Goal: Task Accomplishment & Management: Manage account settings

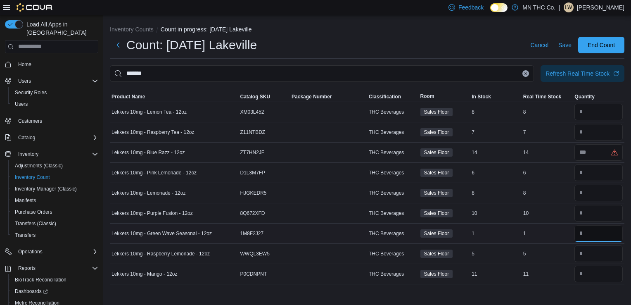
click at [587, 237] on input "number" at bounding box center [598, 233] width 48 height 17
type input "*"
click at [587, 153] on input "number" at bounding box center [598, 152] width 48 height 17
type input "**"
click at [592, 132] on input "number" at bounding box center [598, 132] width 48 height 17
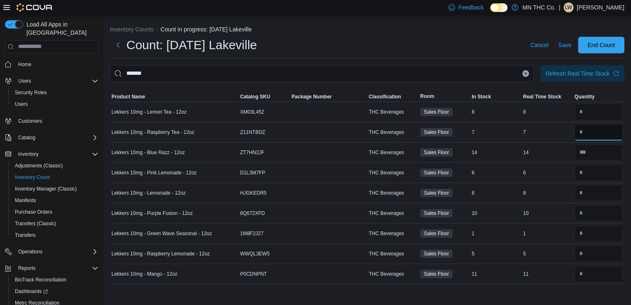
click at [592, 132] on input "number" at bounding box center [598, 132] width 48 height 17
click at [355, 282] on td "Package Number" at bounding box center [328, 273] width 77 height 20
click at [590, 130] on input "number" at bounding box center [598, 132] width 48 height 17
type input "*"
click at [589, 152] on input "number" at bounding box center [598, 152] width 48 height 17
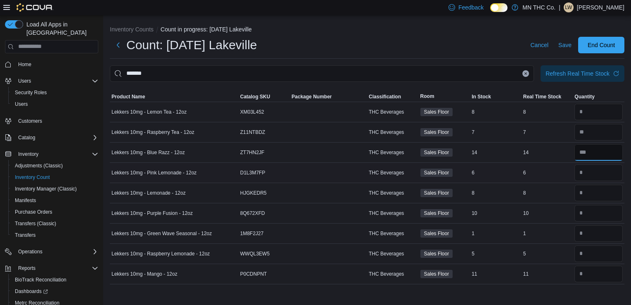
type input "**"
click at [582, 169] on input "number" at bounding box center [598, 172] width 48 height 17
type input "*"
click at [585, 191] on input "number" at bounding box center [598, 193] width 48 height 17
type input "*"
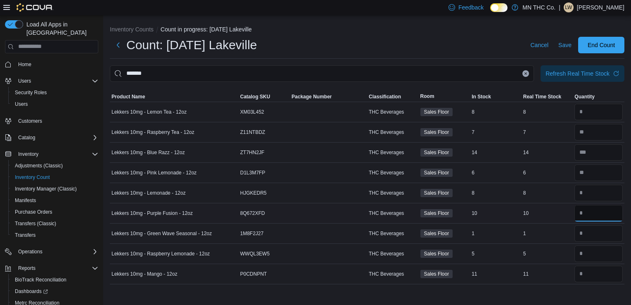
click at [586, 212] on input "number" at bounding box center [598, 213] width 48 height 17
type input "*"
click at [591, 234] on input "number" at bounding box center [598, 233] width 48 height 17
type input "*"
click at [589, 253] on input "number" at bounding box center [598, 253] width 48 height 17
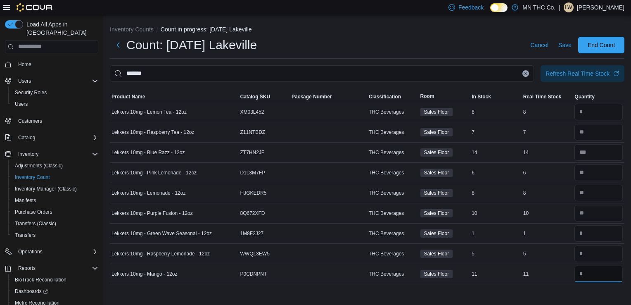
click at [594, 273] on input "number" at bounding box center [598, 273] width 48 height 17
type input "*"
click at [561, 43] on span "Save" at bounding box center [564, 45] width 13 height 8
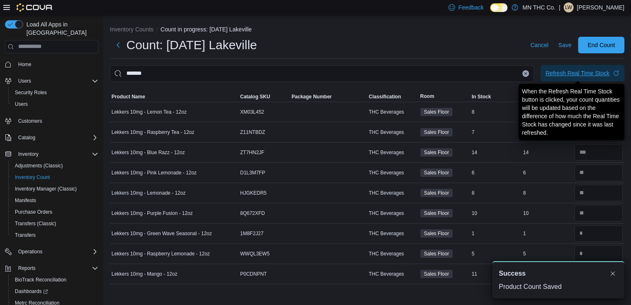
click at [578, 75] on div "Refresh Real Time Stock" at bounding box center [577, 73] width 64 height 8
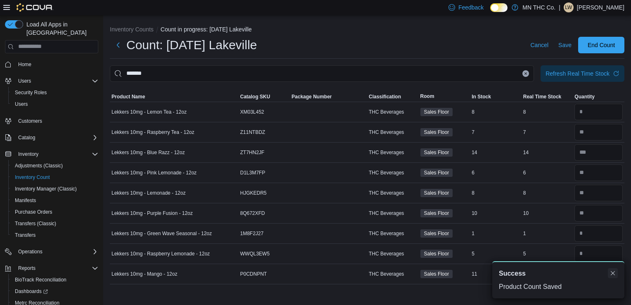
click at [610, 273] on button "Dismiss toast" at bounding box center [613, 273] width 10 height 10
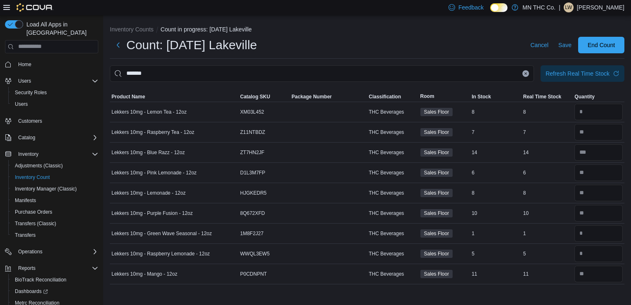
click at [527, 73] on button "Clear input" at bounding box center [525, 73] width 7 height 7
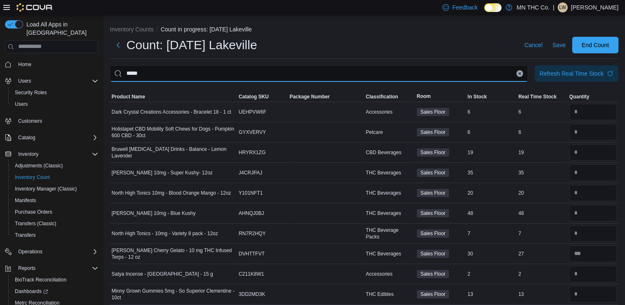
type input "*****"
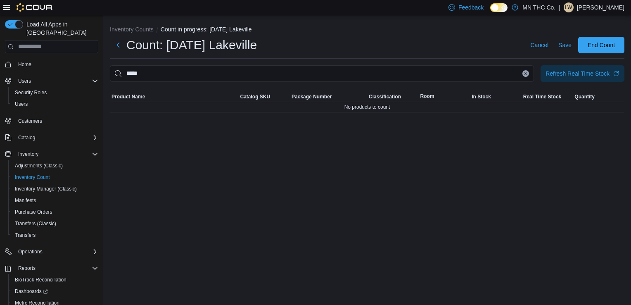
click at [523, 72] on button "Clear input" at bounding box center [525, 73] width 7 height 7
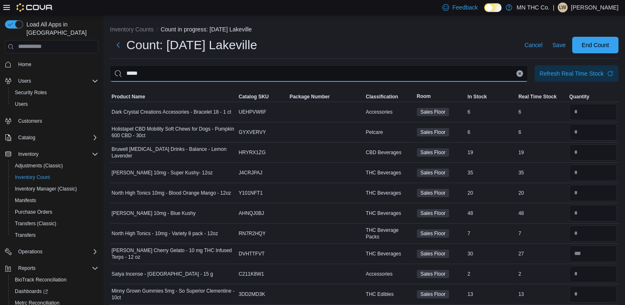
type input "*****"
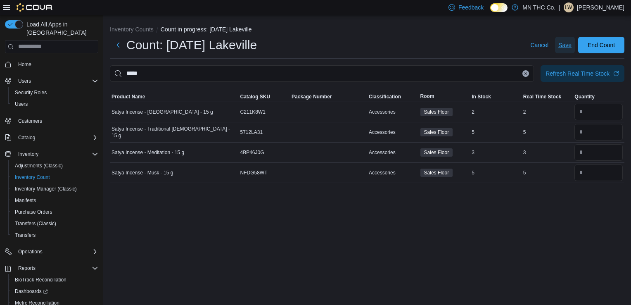
click at [563, 42] on span "Save" at bounding box center [564, 45] width 13 height 8
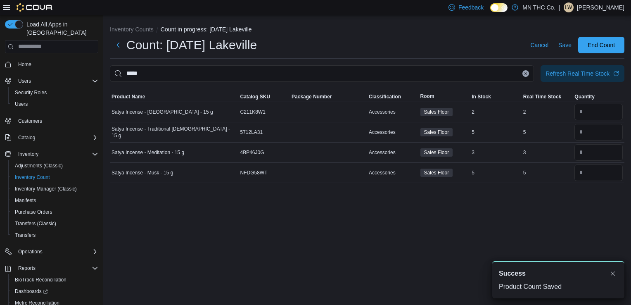
click at [523, 72] on button "Clear input" at bounding box center [525, 73] width 7 height 7
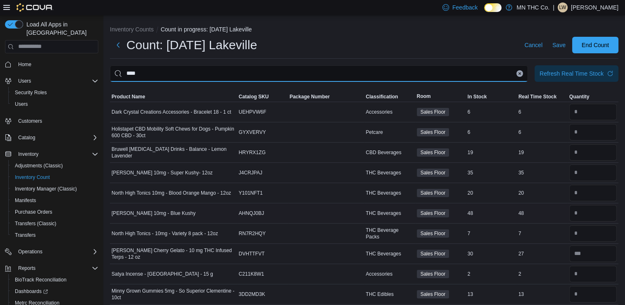
type input "****"
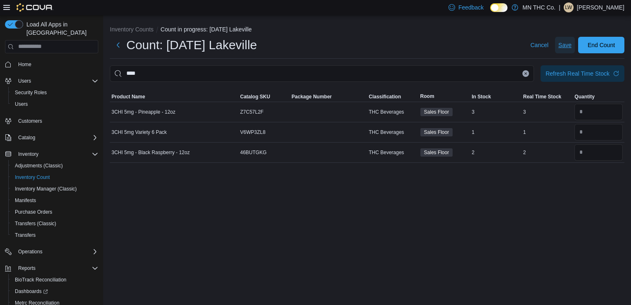
click at [564, 43] on span "Save" at bounding box center [564, 45] width 13 height 8
click at [524, 76] on button "Clear input" at bounding box center [525, 73] width 7 height 7
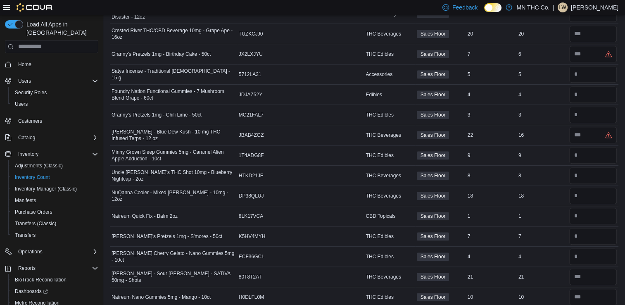
scroll to position [382, 0]
click at [587, 50] on input "number" at bounding box center [592, 53] width 47 height 17
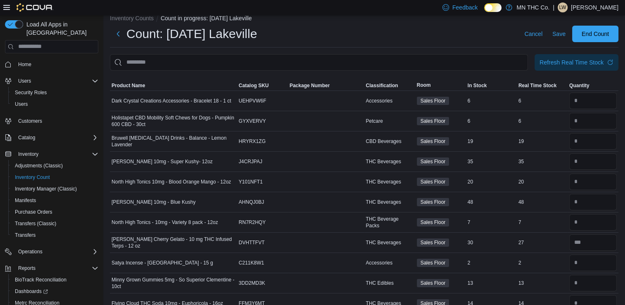
scroll to position [0, 0]
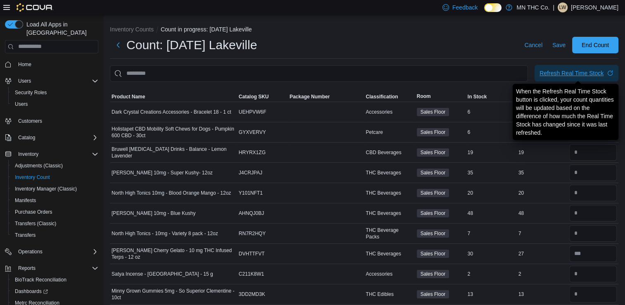
click at [552, 72] on div "Refresh Real Time Stock" at bounding box center [571, 73] width 64 height 8
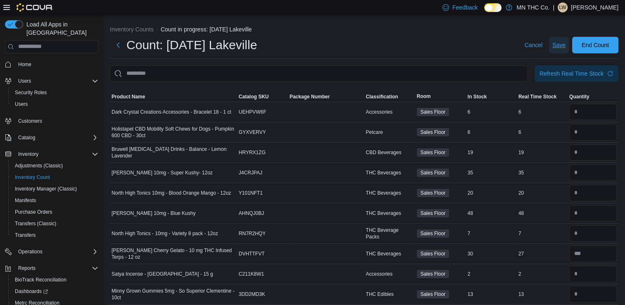
click at [562, 42] on span "Save" at bounding box center [558, 45] width 13 height 8
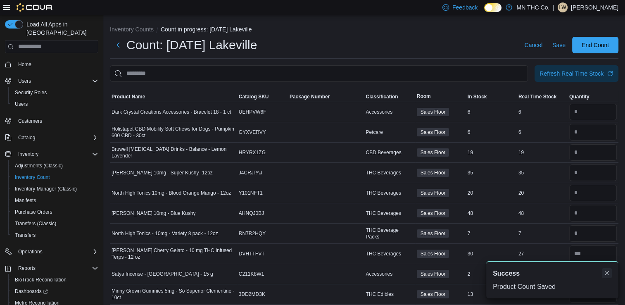
click at [608, 273] on button "Dismiss toast" at bounding box center [606, 273] width 10 height 10
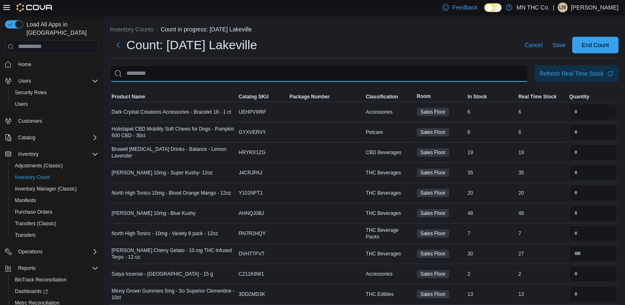
click at [169, 71] on input "This is a search bar. After typing your query, hit enter to filter the results …" at bounding box center [319, 73] width 418 height 17
type input "*********"
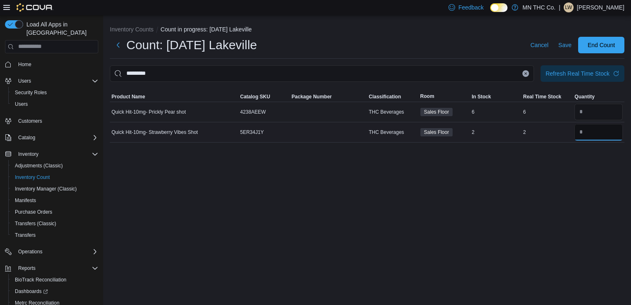
click at [587, 133] on input "number" at bounding box center [598, 132] width 48 height 17
type input "*"
click at [570, 46] on span "Save" at bounding box center [564, 45] width 13 height 8
click at [528, 75] on button "Clear input" at bounding box center [525, 73] width 7 height 7
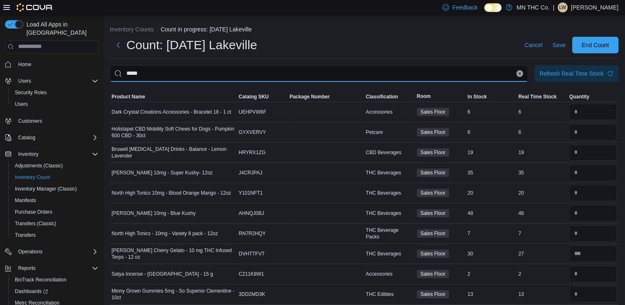
type input "*****"
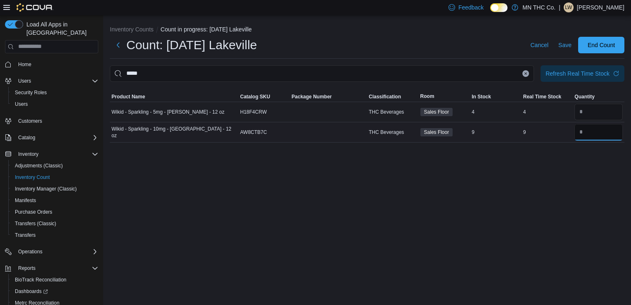
click at [585, 131] on input "number" at bounding box center [598, 132] width 48 height 17
type input "*"
click at [586, 111] on input "number" at bounding box center [598, 112] width 48 height 17
type input "*"
click at [565, 47] on span "Save" at bounding box center [564, 45] width 13 height 8
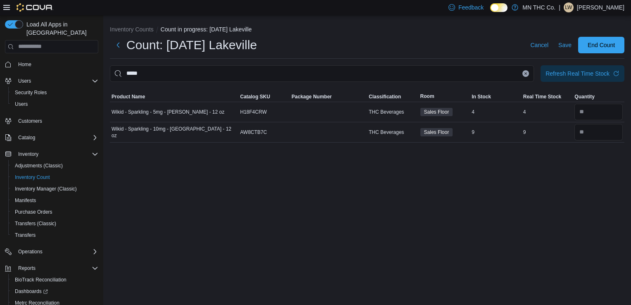
click at [526, 74] on icon "Clear input" at bounding box center [526, 73] width 2 height 2
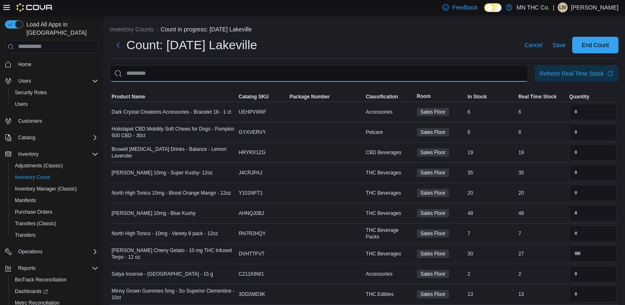
click at [187, 75] on input "This is a search bar. After typing your query, hit enter to filter the results …" at bounding box center [319, 73] width 418 height 17
type input "******"
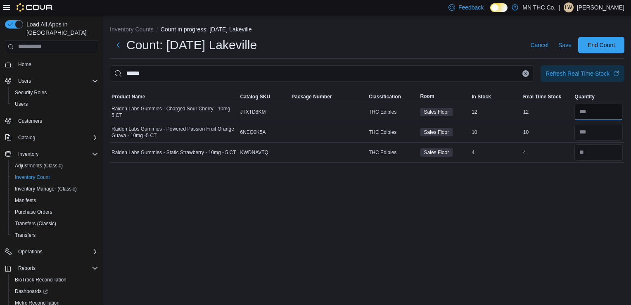
click at [590, 109] on input "number" at bounding box center [598, 112] width 48 height 17
type input "**"
click at [564, 46] on span "Save" at bounding box center [564, 45] width 13 height 8
click at [525, 73] on icon "Clear input" at bounding box center [526, 73] width 2 height 2
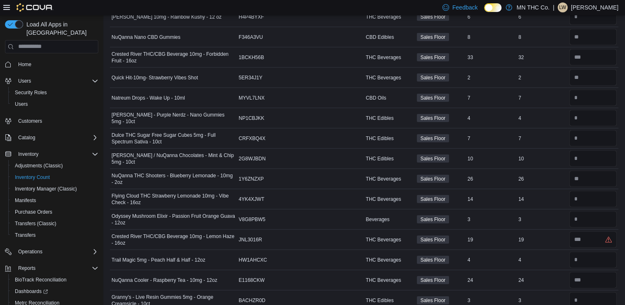
scroll to position [1734, 0]
click at [593, 211] on input "number" at bounding box center [592, 219] width 47 height 17
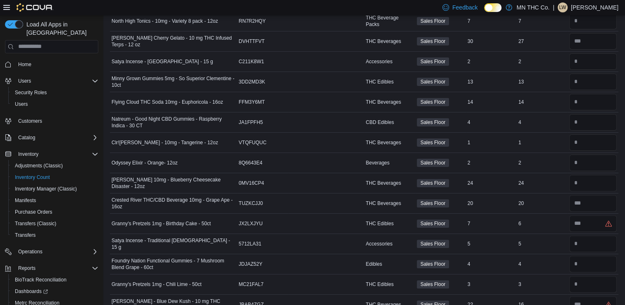
scroll to position [0, 0]
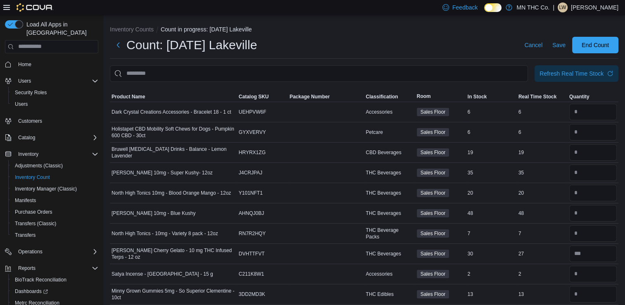
type input "*"
click at [226, 74] on input "This is a search bar. After typing your query, hit enter to filter the results …" at bounding box center [319, 73] width 418 height 17
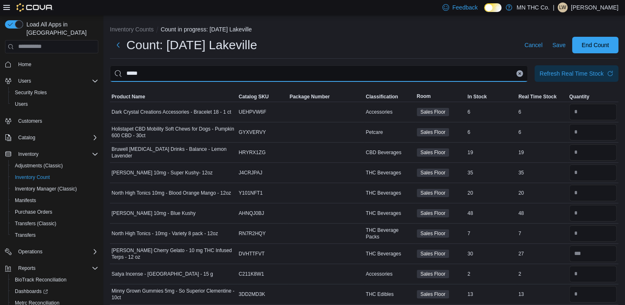
type input "*****"
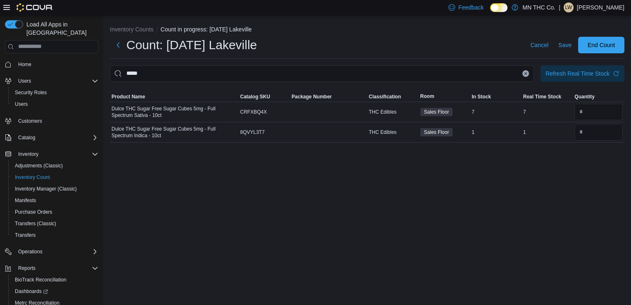
click at [526, 75] on button "Clear input" at bounding box center [525, 73] width 7 height 7
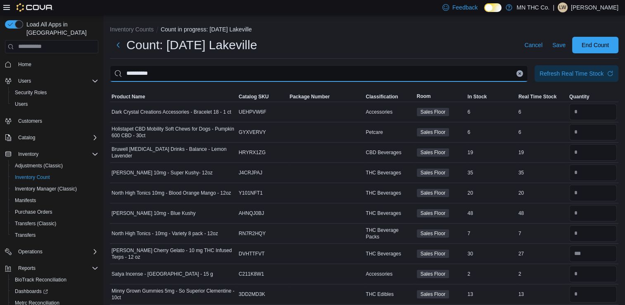
type input "**********"
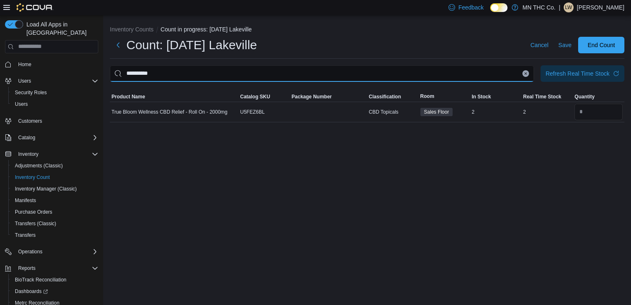
click at [526, 77] on input "**********" at bounding box center [322, 73] width 424 height 17
click at [525, 75] on button "Clear input" at bounding box center [525, 73] width 7 height 7
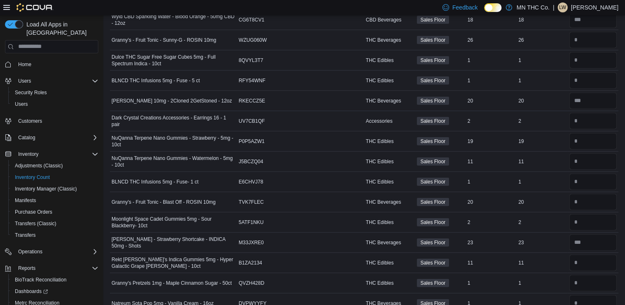
scroll to position [2197, 0]
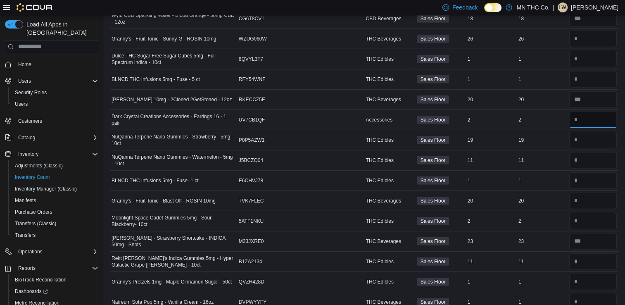
click at [588, 111] on input "number" at bounding box center [592, 119] width 47 height 17
type input "*"
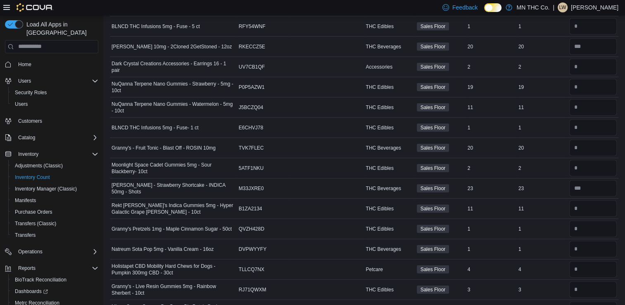
scroll to position [2252, 0]
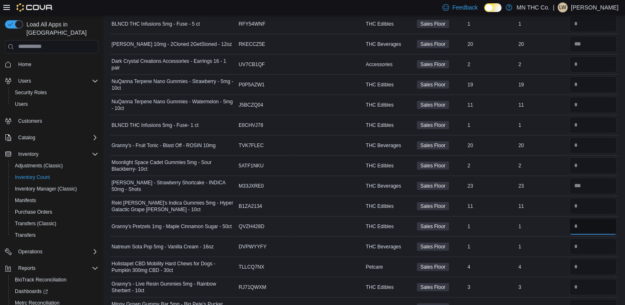
click at [583, 218] on input "number" at bounding box center [592, 226] width 47 height 17
type input "*"
click at [589, 238] on input "number" at bounding box center [592, 246] width 47 height 17
type input "*"
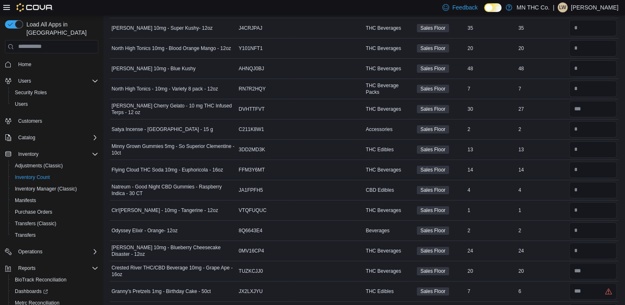
scroll to position [0, 0]
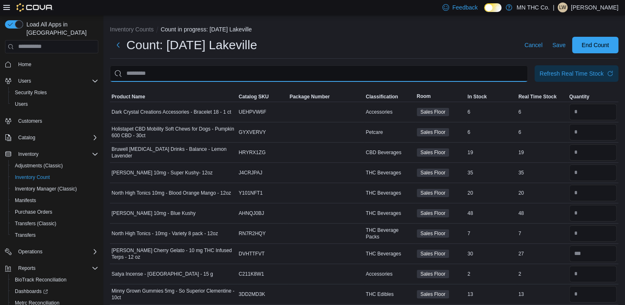
click at [202, 73] on input "This is a search bar. After typing your query, hit enter to filter the results …" at bounding box center [319, 73] width 418 height 17
type input "******"
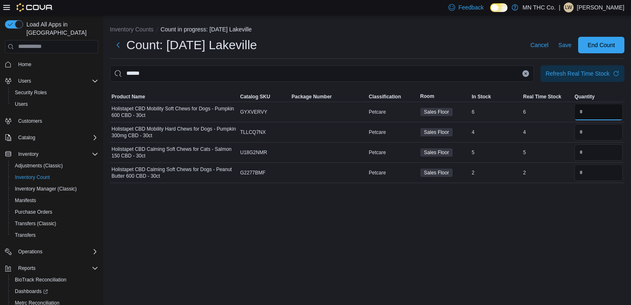
click at [585, 115] on input "number" at bounding box center [598, 112] width 48 height 17
type input "*"
click at [562, 43] on span "Save" at bounding box center [564, 45] width 13 height 8
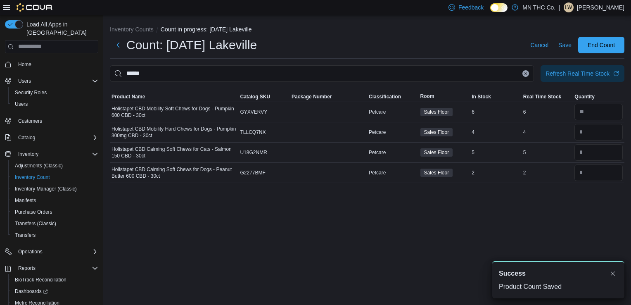
click at [524, 72] on icon "Clear input" at bounding box center [525, 73] width 3 height 3
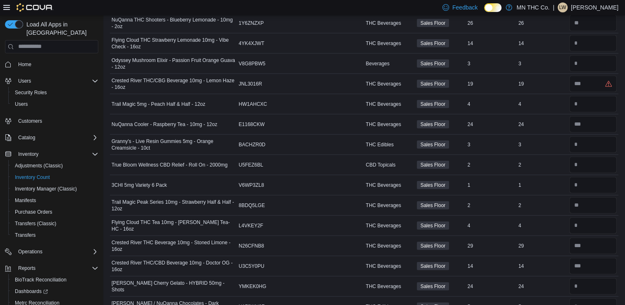
scroll to position [1890, 0]
click at [523, 78] on div "19" at bounding box center [541, 83] width 51 height 10
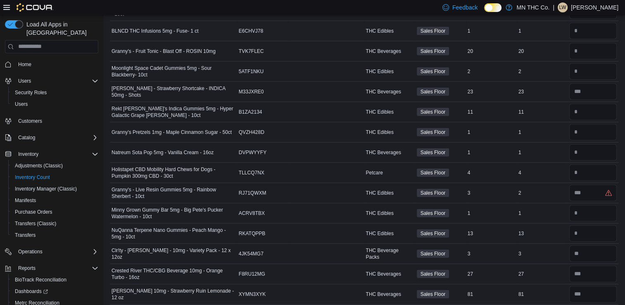
scroll to position [2348, 0]
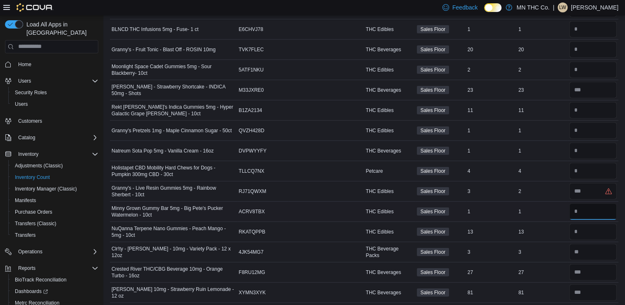
click at [588, 203] on input "number" at bounding box center [592, 211] width 47 height 17
type input "*"
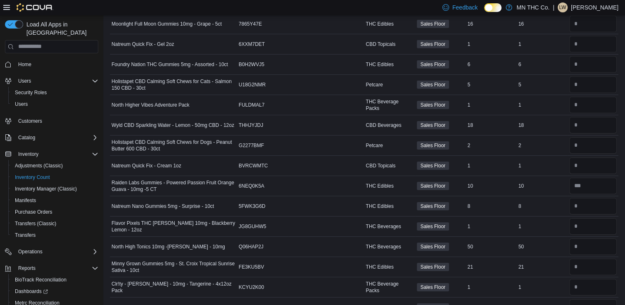
scroll to position [2640, 0]
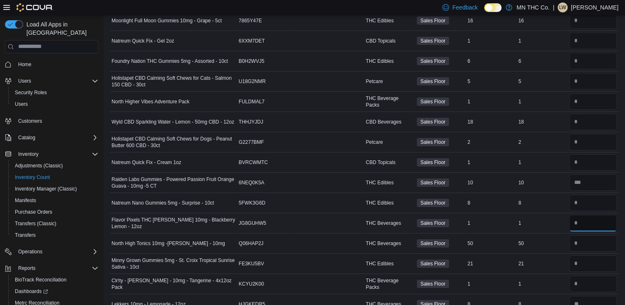
click at [588, 218] on input "number" at bounding box center [592, 223] width 47 height 17
type input "*"
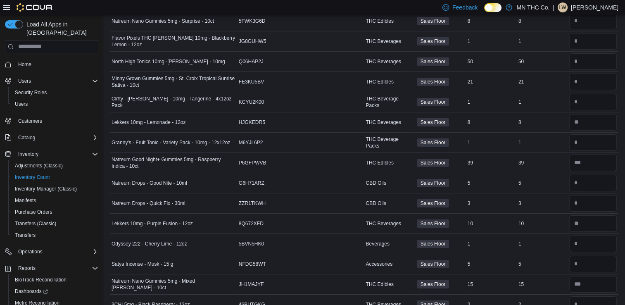
scroll to position [2824, 0]
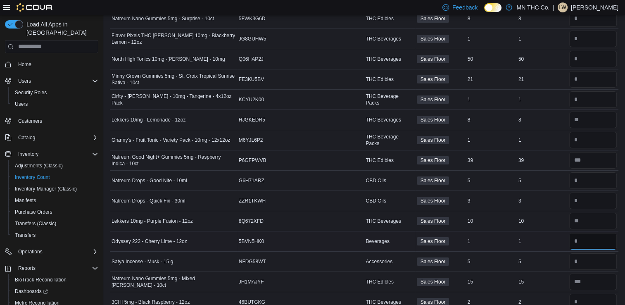
click at [588, 233] on input "number" at bounding box center [592, 241] width 47 height 17
type input "*"
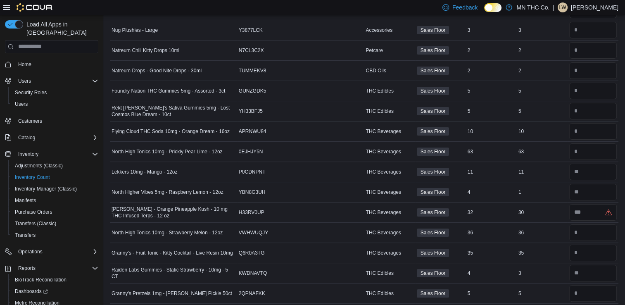
scroll to position [3218, 0]
click at [584, 244] on input "number" at bounding box center [592, 252] width 47 height 17
type input "**"
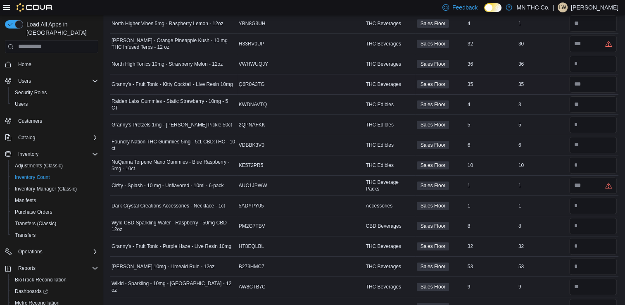
scroll to position [3386, 0]
click at [589, 197] on input "number" at bounding box center [592, 205] width 47 height 17
type input "*"
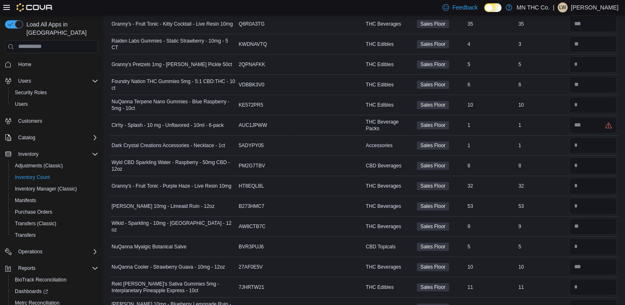
scroll to position [3447, 0]
click at [590, 197] on input "number" at bounding box center [592, 205] width 47 height 17
click at [586, 217] on input "number" at bounding box center [592, 225] width 47 height 17
type input "*"
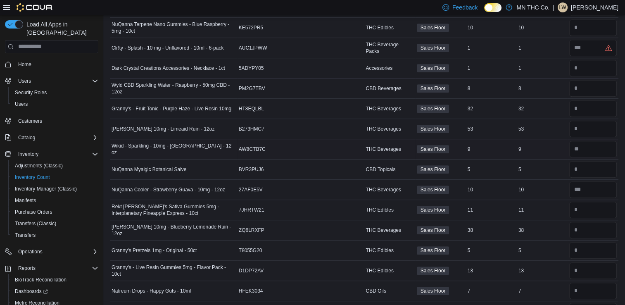
scroll to position [3530, 0]
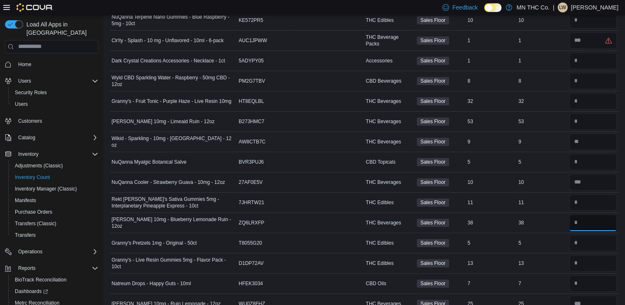
click at [586, 214] on input "number" at bounding box center [592, 222] width 47 height 17
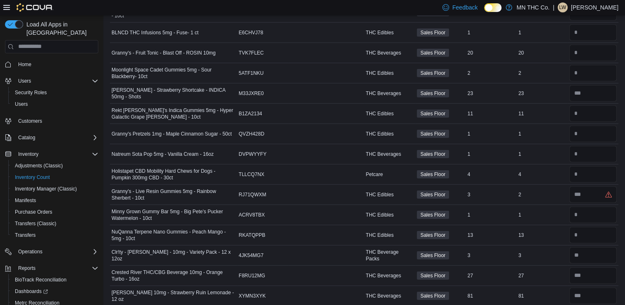
scroll to position [2344, 0]
click at [589, 66] on input "number" at bounding box center [592, 74] width 47 height 17
type input "*"
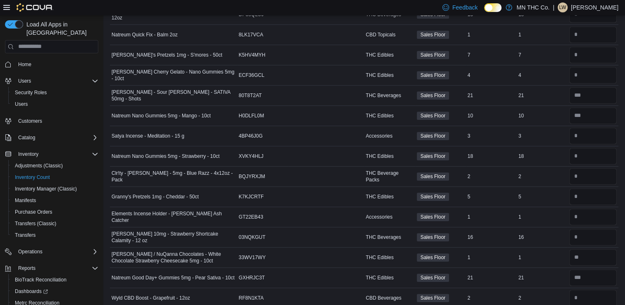
scroll to position [562, 0]
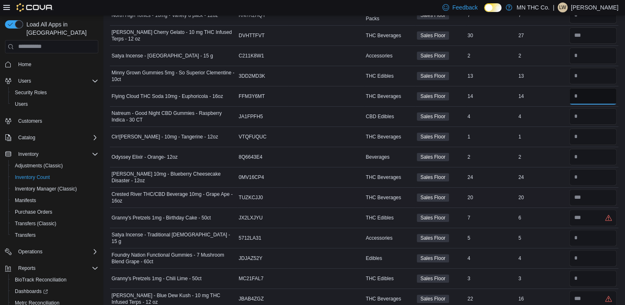
click at [576, 97] on input "number" at bounding box center [592, 96] width 47 height 17
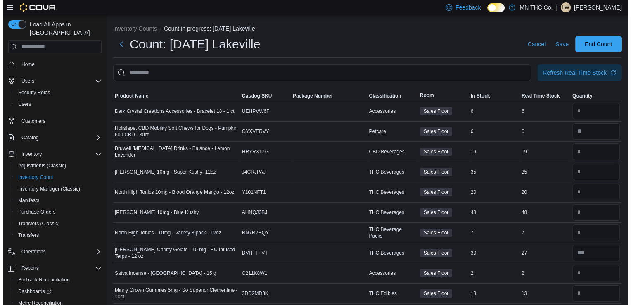
scroll to position [0, 0]
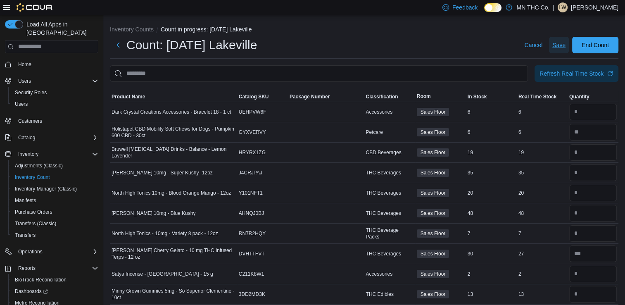
click at [560, 45] on span "Save" at bounding box center [558, 45] width 13 height 8
click at [593, 43] on span "End Count" at bounding box center [594, 44] width 27 height 8
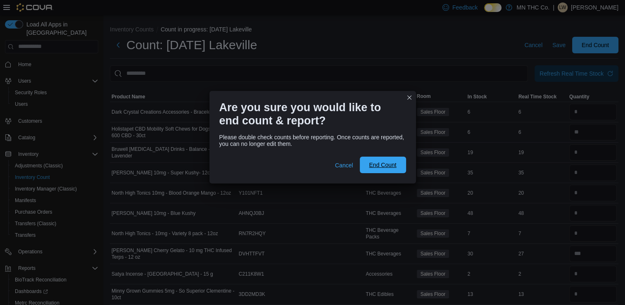
click at [382, 161] on span "End Count" at bounding box center [382, 165] width 27 height 8
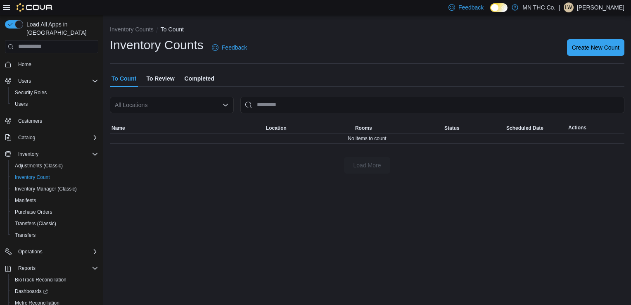
click at [161, 78] on span "To Review" at bounding box center [160, 78] width 28 height 17
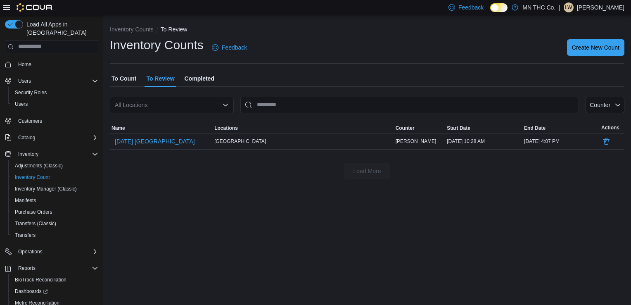
click at [205, 78] on span "Completed" at bounding box center [200, 78] width 30 height 17
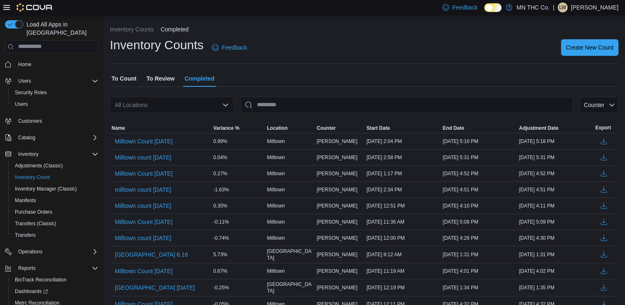
click at [168, 80] on span "To Review" at bounding box center [160, 78] width 28 height 17
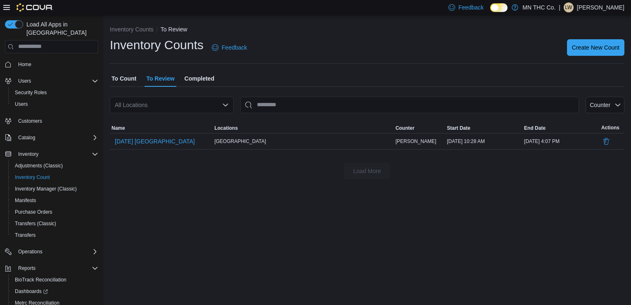
click at [122, 74] on span "To Count" at bounding box center [123, 78] width 25 height 17
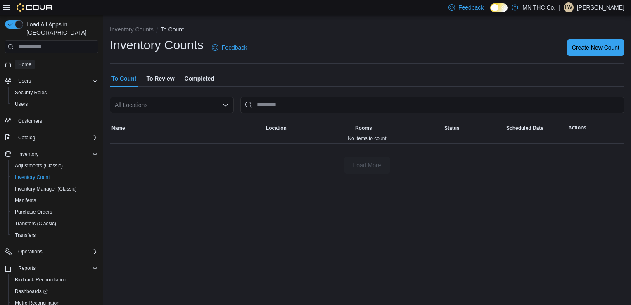
click at [24, 61] on span "Home" at bounding box center [24, 64] width 13 height 7
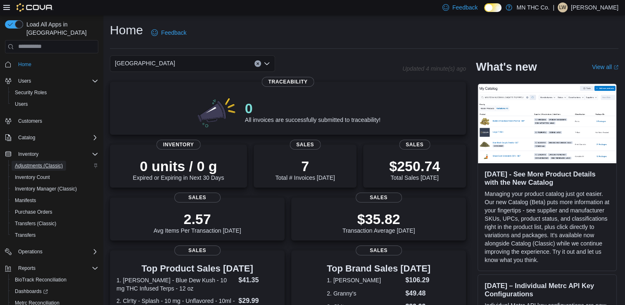
click at [20, 162] on span "Adjustments (Classic)" at bounding box center [39, 165] width 48 height 7
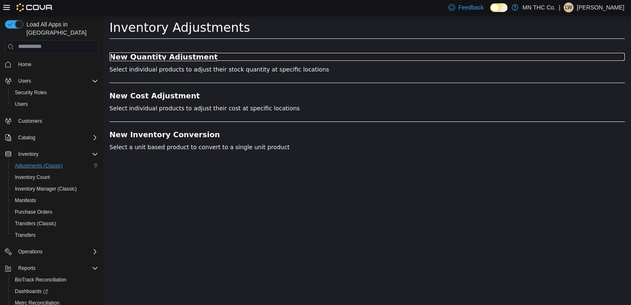
click at [132, 58] on h3 "New Quantity Adjustment" at bounding box center [366, 56] width 515 height 8
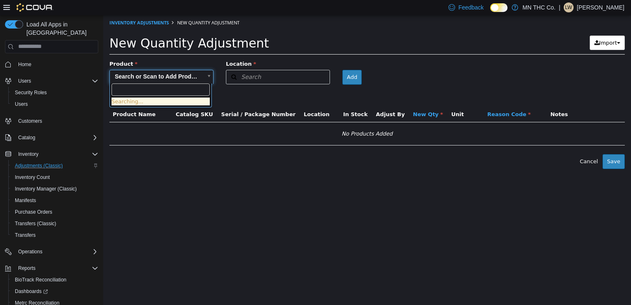
click at [180, 73] on body "× Inventory Adjustments New Quantity Adjustment New Quantity Adjustment Import …" at bounding box center [367, 92] width 528 height 154
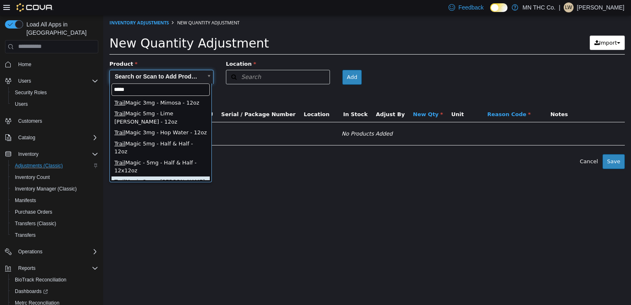
type input "*****"
type input "**********"
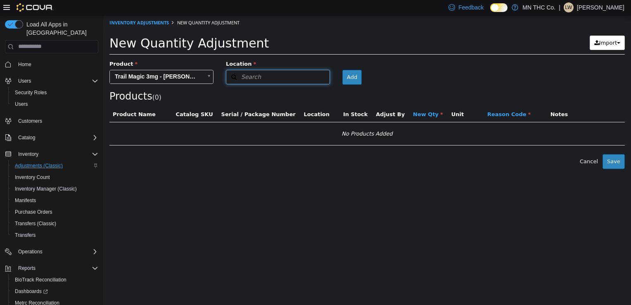
click at [279, 71] on button "Search" at bounding box center [278, 76] width 104 height 14
type input "***"
click at [263, 101] on span "[GEOGRAPHIC_DATA]" at bounding box center [275, 102] width 57 height 6
click at [341, 76] on button "Add" at bounding box center [350, 76] width 19 height 15
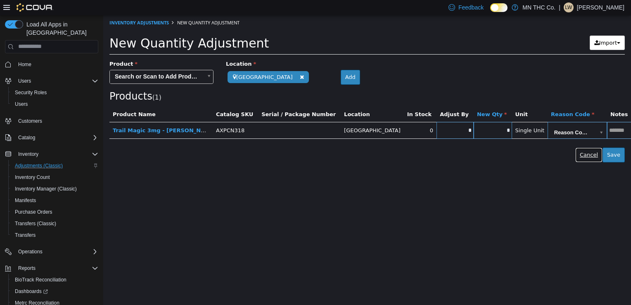
click at [591, 154] on button "Cancel" at bounding box center [588, 154] width 27 height 15
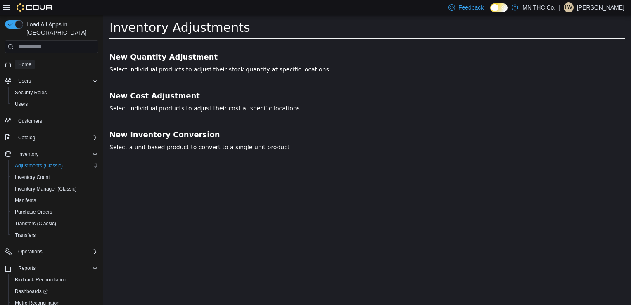
click at [25, 61] on span "Home" at bounding box center [24, 64] width 13 height 7
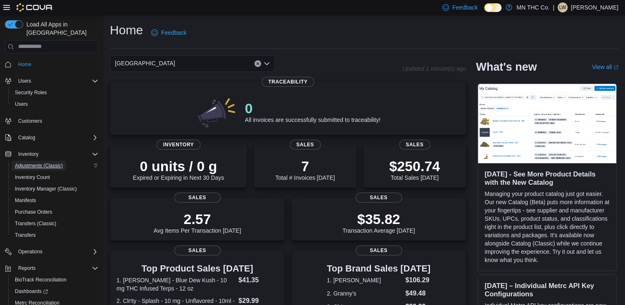
click at [25, 162] on span "Adjustments (Classic)" at bounding box center [39, 165] width 48 height 7
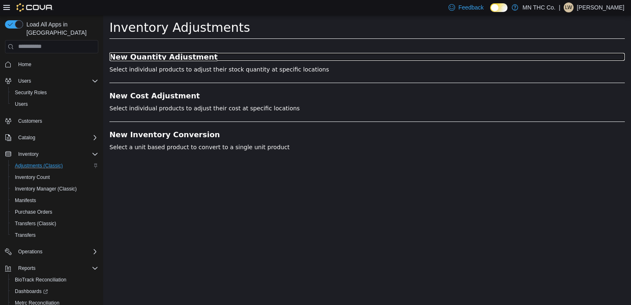
click at [192, 56] on h3 "New Quantity Adjustment" at bounding box center [366, 56] width 515 height 8
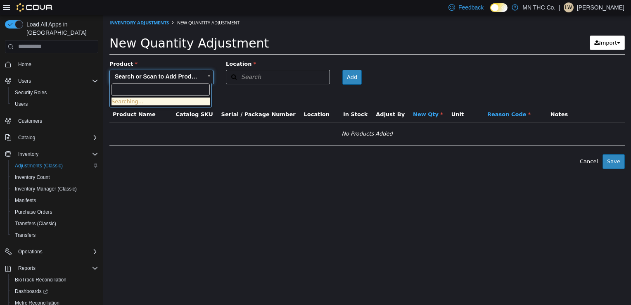
click at [205, 76] on body "× Inventory Adjustments New Quantity Adjustment New Quantity Adjustment Import …" at bounding box center [367, 92] width 528 height 154
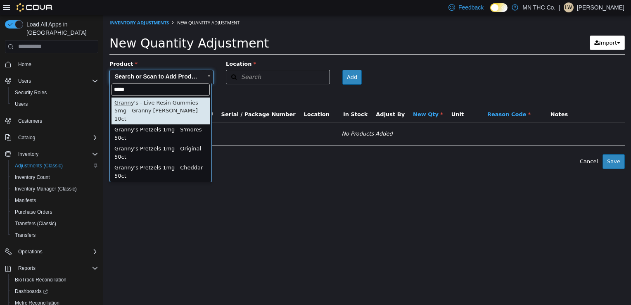
type input "*****"
type input "**********"
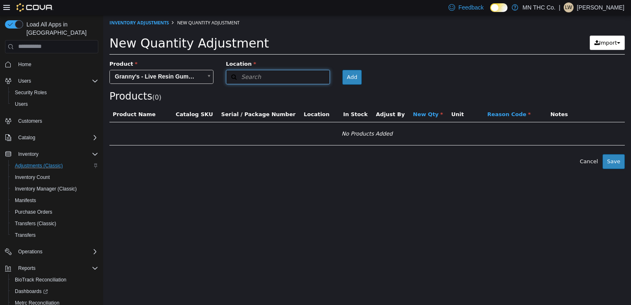
click at [246, 72] on span "Search" at bounding box center [243, 76] width 35 height 9
type input "***"
click at [253, 99] on span "[GEOGRAPHIC_DATA]" at bounding box center [275, 102] width 57 height 6
click at [341, 73] on button "Add" at bounding box center [350, 76] width 19 height 15
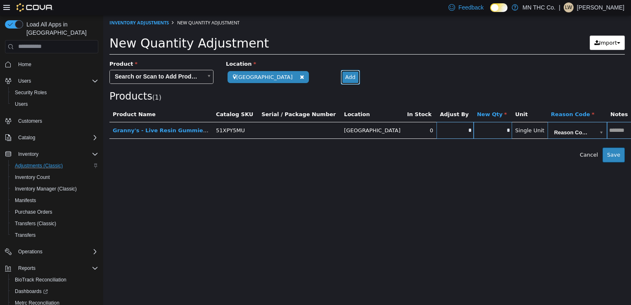
drag, startPoint x: 312, startPoint y: 73, endPoint x: 303, endPoint y: 72, distance: 10.0
click at [334, 72] on div "Add" at bounding box center [349, 76] width 31 height 15
click at [26, 61] on span "Home" at bounding box center [24, 64] width 13 height 7
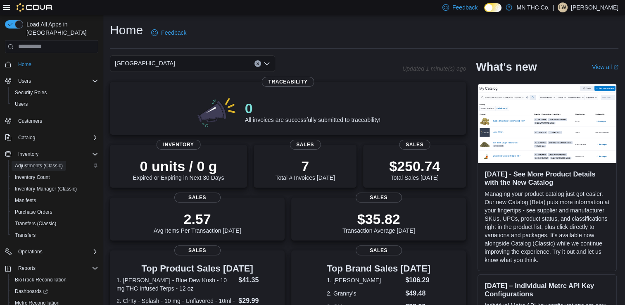
click at [35, 162] on span "Adjustments (Classic)" at bounding box center [39, 165] width 48 height 7
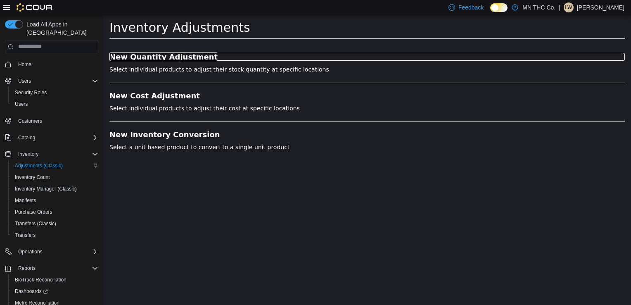
click at [150, 55] on h3 "New Quantity Adjustment" at bounding box center [366, 56] width 515 height 8
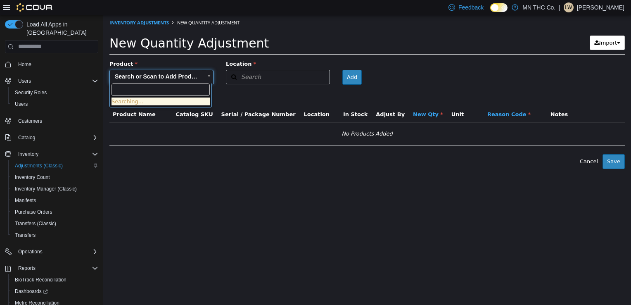
click at [150, 77] on body "× Inventory Adjustments New Quantity Adjustment New Quantity Adjustment Import …" at bounding box center [367, 92] width 528 height 154
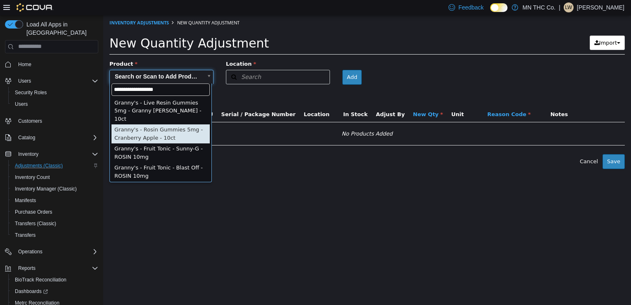
type input "**********"
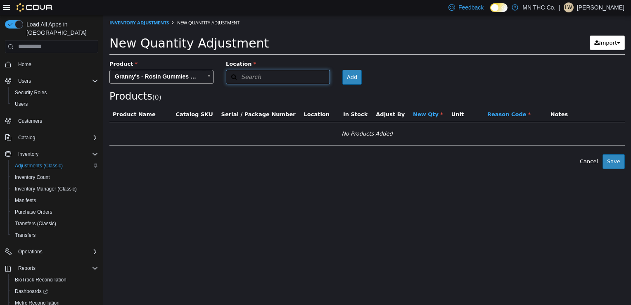
click at [292, 72] on button "Search" at bounding box center [278, 76] width 104 height 14
type input "***"
click at [258, 104] on span "[GEOGRAPHIC_DATA]" at bounding box center [275, 102] width 57 height 6
click at [341, 75] on button "Add" at bounding box center [350, 76] width 19 height 15
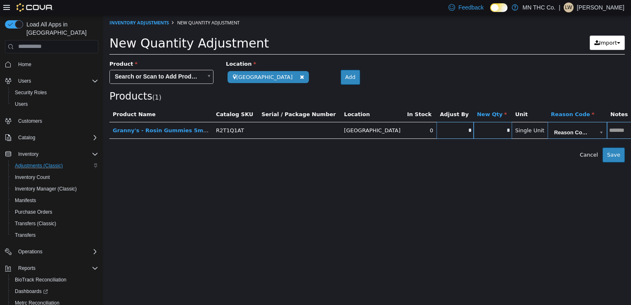
click at [436, 127] on input "*" at bounding box center [454, 130] width 37 height 6
type input "*"
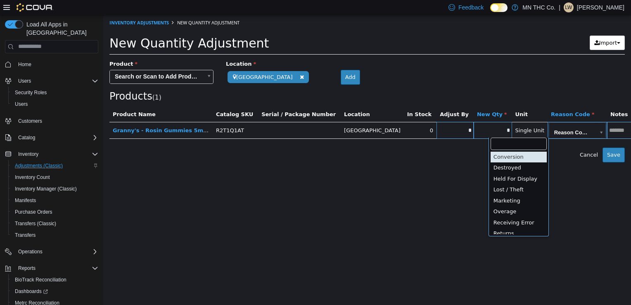
click at [500, 129] on body "**********" at bounding box center [367, 88] width 528 height 147
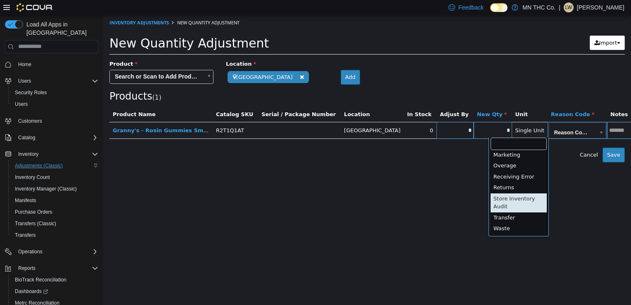
type input "**********"
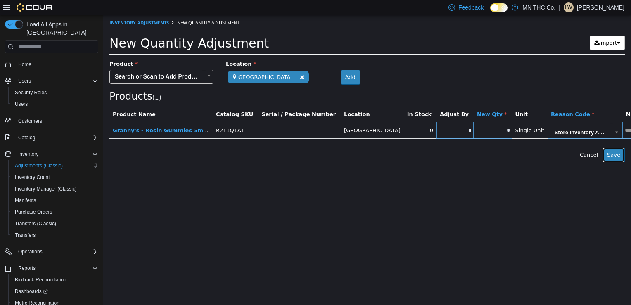
click at [621, 151] on button "Save" at bounding box center [613, 154] width 22 height 15
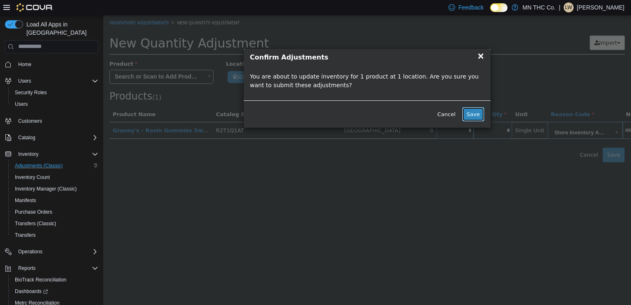
click at [473, 113] on button "Save" at bounding box center [473, 114] width 22 height 15
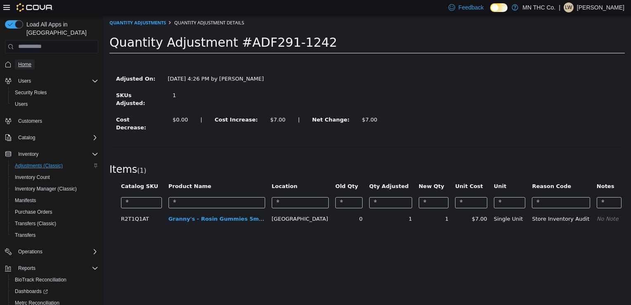
click at [16, 59] on link "Home" at bounding box center [25, 64] width 20 height 10
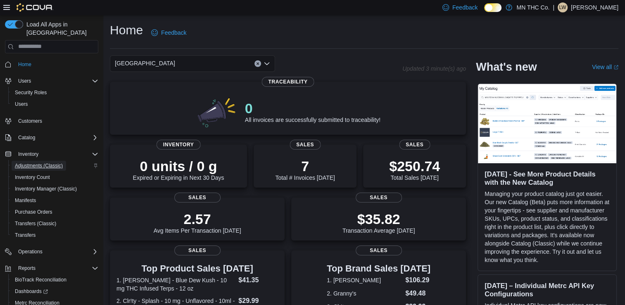
click at [26, 162] on span "Adjustments (Classic)" at bounding box center [39, 165] width 48 height 7
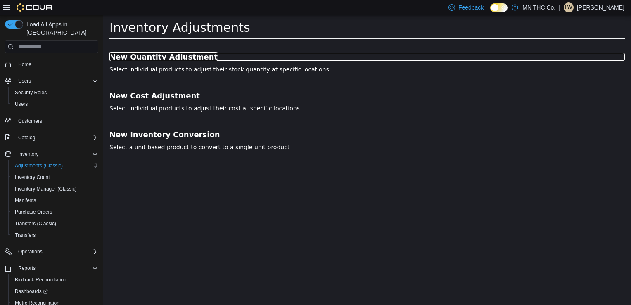
click at [145, 59] on h3 "New Quantity Adjustment" at bounding box center [366, 56] width 515 height 8
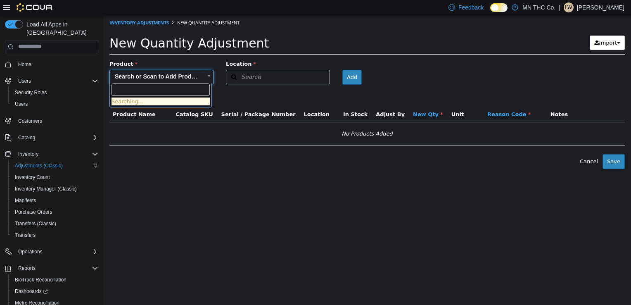
click at [181, 77] on body "× Inventory Adjustments New Quantity Adjustment New Quantity Adjustment Import …" at bounding box center [367, 92] width 528 height 154
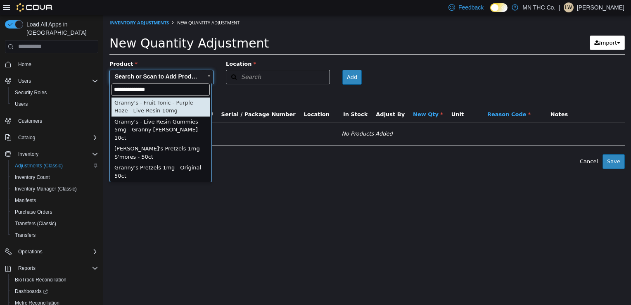
type input "**********"
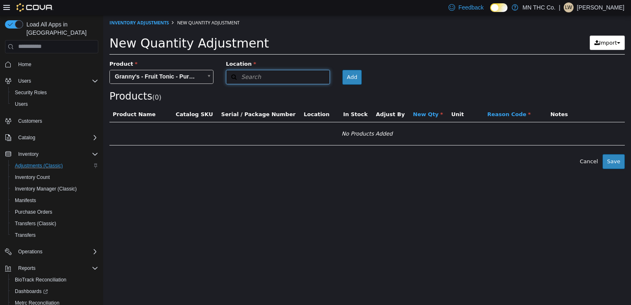
click at [268, 75] on button "Search" at bounding box center [278, 76] width 104 height 14
type input "***"
click at [261, 105] on span "[GEOGRAPHIC_DATA]" at bounding box center [275, 102] width 57 height 6
click at [341, 76] on button "Add" at bounding box center [350, 76] width 19 height 15
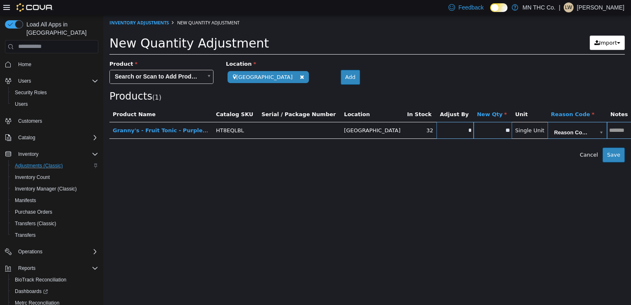
click at [436, 131] on input "*" at bounding box center [454, 130] width 37 height 6
type input "**"
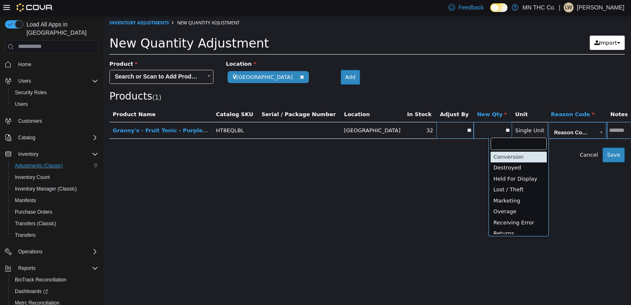
click at [499, 130] on body "**********" at bounding box center [367, 88] width 528 height 147
type input "**********"
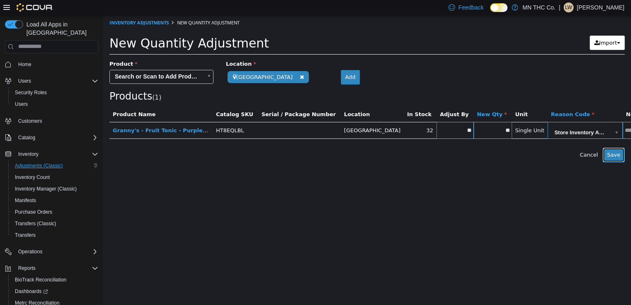
click at [611, 154] on button "Save" at bounding box center [613, 154] width 22 height 15
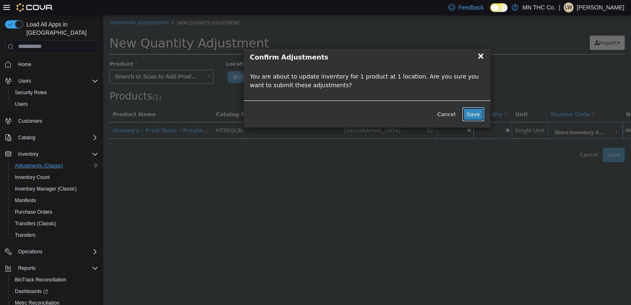
click at [472, 116] on button "Save" at bounding box center [473, 114] width 22 height 15
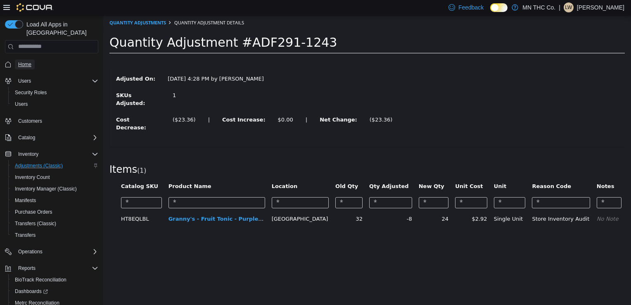
click at [31, 61] on span "Home" at bounding box center [24, 64] width 13 height 7
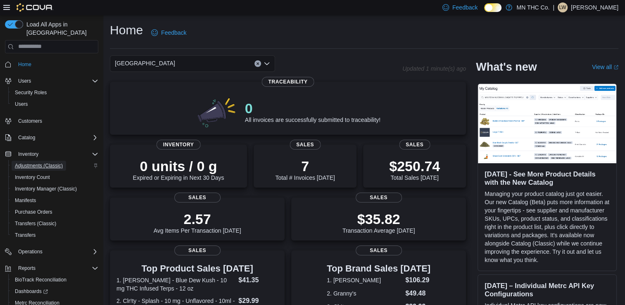
click at [38, 162] on span "Adjustments (Classic)" at bounding box center [39, 165] width 48 height 7
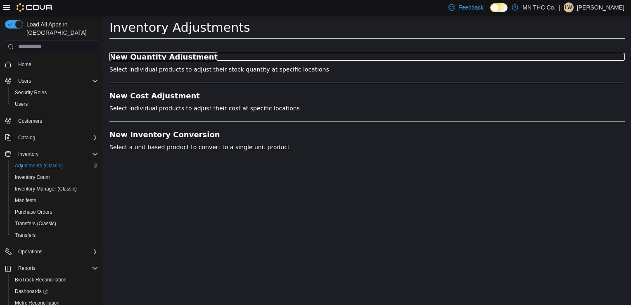
click at [121, 54] on h3 "New Quantity Adjustment" at bounding box center [366, 56] width 515 height 8
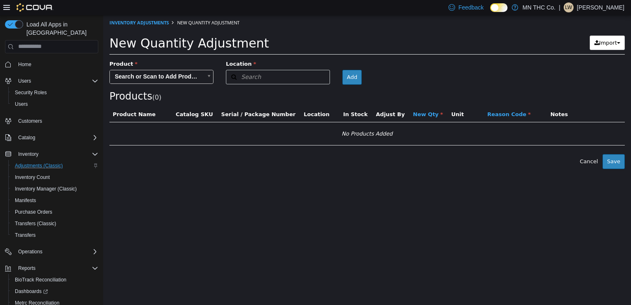
click at [156, 71] on body "× Inventory Adjustments New Quantity Adjustment New Quantity Adjustment Import …" at bounding box center [367, 92] width 528 height 154
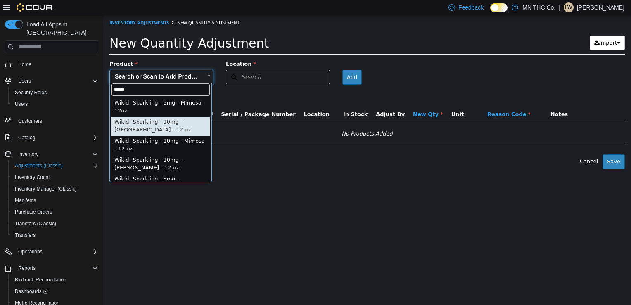
type input "*****"
type input "**********"
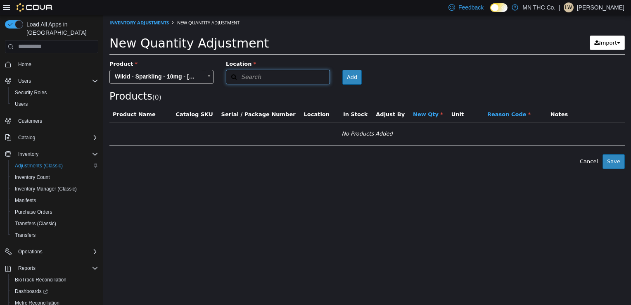
click at [244, 77] on span "Search" at bounding box center [243, 76] width 35 height 9
type input "***"
click at [251, 105] on span "[GEOGRAPHIC_DATA]" at bounding box center [275, 102] width 57 height 6
click at [341, 76] on button "Add" at bounding box center [350, 76] width 19 height 15
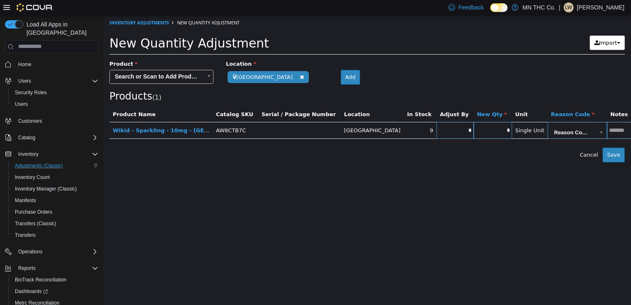
click at [436, 127] on input "*" at bounding box center [454, 130] width 37 height 6
type input "**"
type input "*"
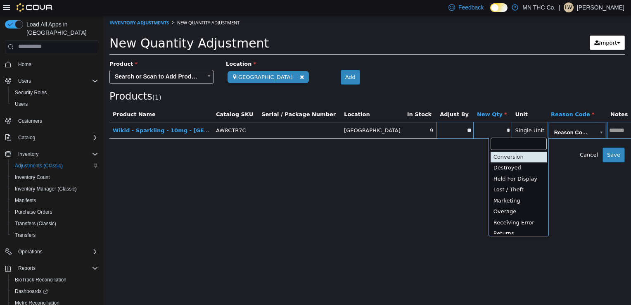
click at [521, 128] on body "**********" at bounding box center [367, 88] width 528 height 147
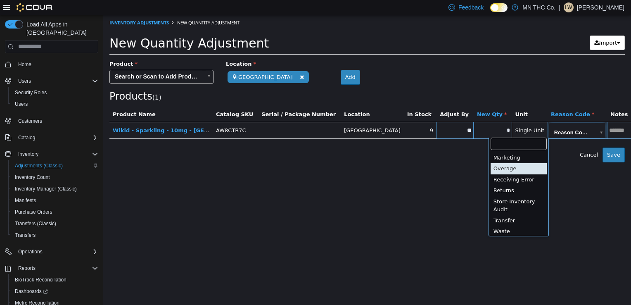
scroll to position [46, 0]
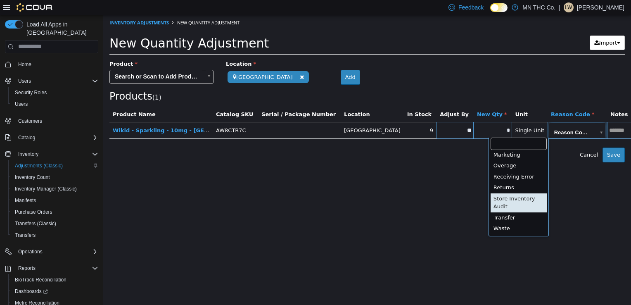
type input "**********"
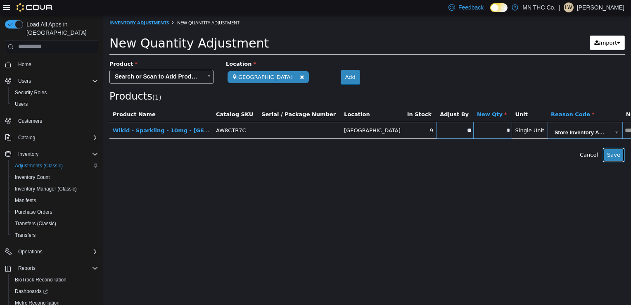
click at [611, 153] on button "Save" at bounding box center [613, 154] width 22 height 15
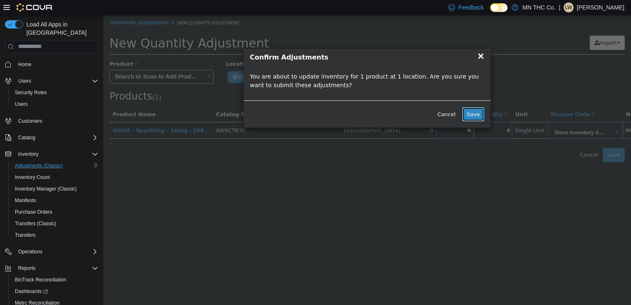
click at [478, 110] on button "Save" at bounding box center [473, 114] width 22 height 15
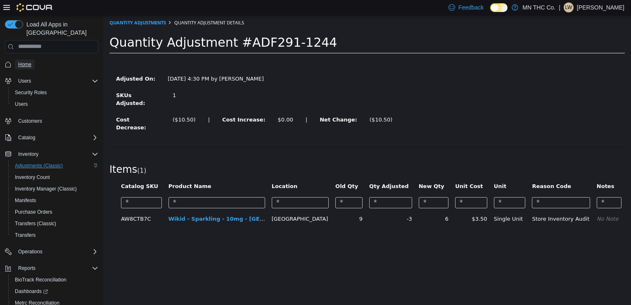
click at [25, 61] on span "Home" at bounding box center [24, 64] width 13 height 7
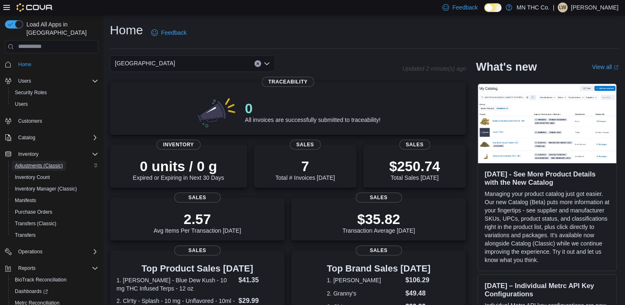
click at [36, 162] on span "Adjustments (Classic)" at bounding box center [39, 165] width 48 height 7
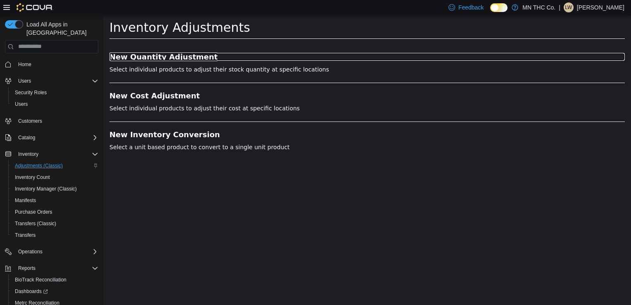
click at [144, 55] on h3 "New Quantity Adjustment" at bounding box center [366, 56] width 515 height 8
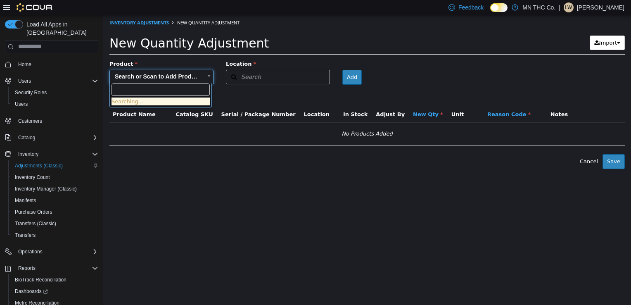
click at [187, 76] on body "× Inventory Adjustments New Quantity Adjustment New Quantity Adjustment Import …" at bounding box center [367, 92] width 528 height 154
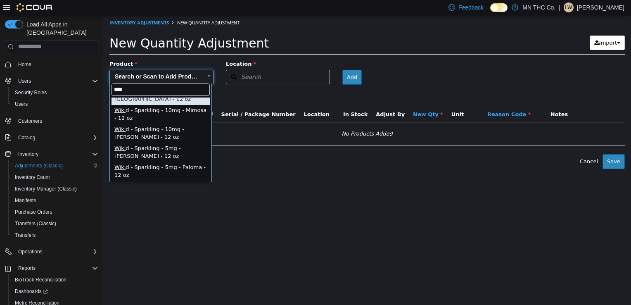
scroll to position [31, 0]
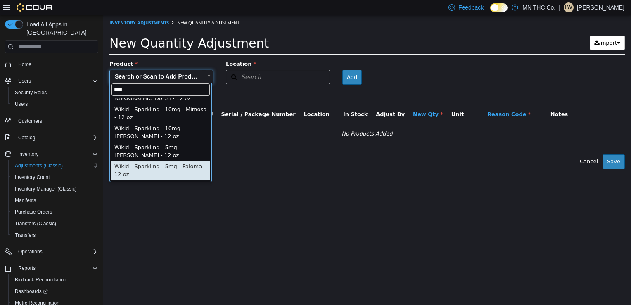
type input "****"
type input "**********"
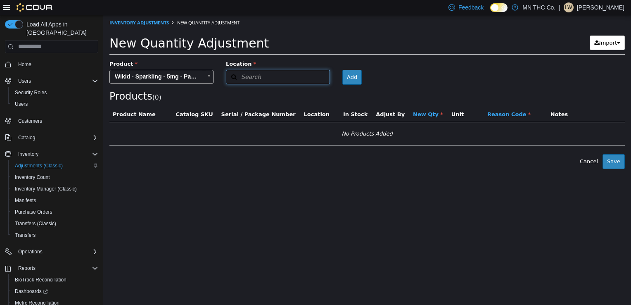
click at [261, 74] on button "Search" at bounding box center [278, 76] width 104 height 14
type input "***"
click at [268, 102] on div "[GEOGRAPHIC_DATA]" at bounding box center [280, 103] width 84 height 8
click at [341, 75] on button "Add" at bounding box center [350, 76] width 19 height 15
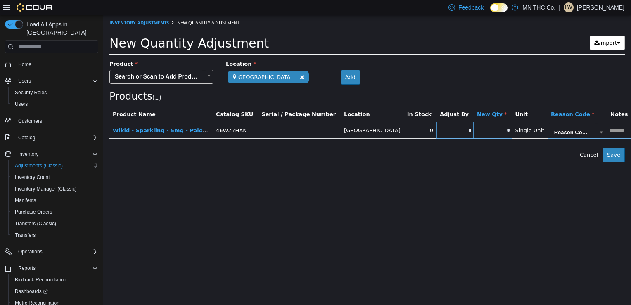
click at [436, 129] on input "*" at bounding box center [454, 130] width 37 height 6
type input "*"
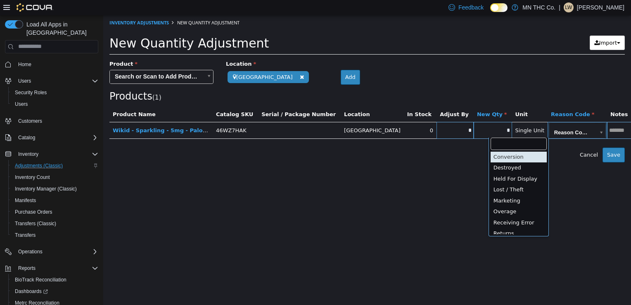
click at [541, 128] on body "**********" at bounding box center [367, 88] width 528 height 147
type input "**********"
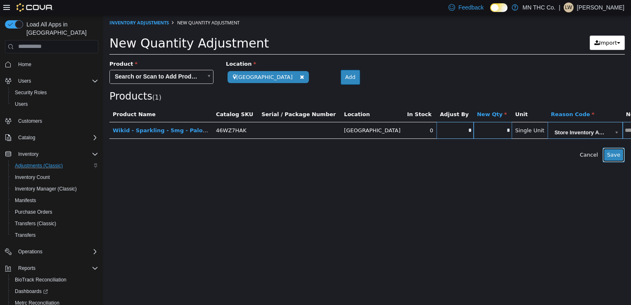
click at [611, 153] on button "Save" at bounding box center [613, 154] width 22 height 15
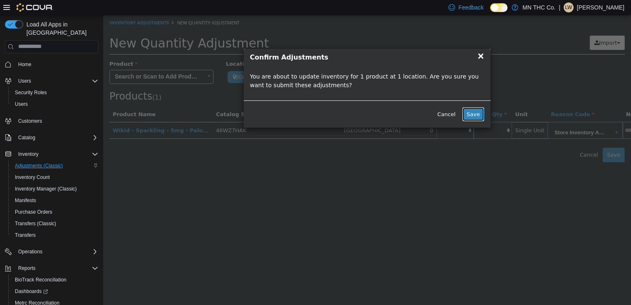
click at [478, 117] on button "Save" at bounding box center [473, 114] width 22 height 15
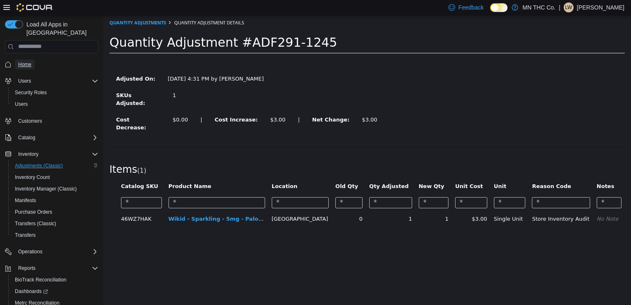
click at [19, 61] on span "Home" at bounding box center [24, 64] width 13 height 7
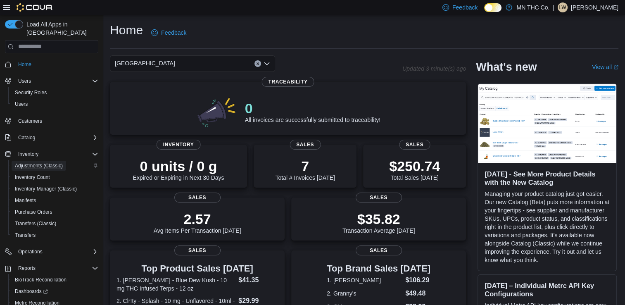
click at [31, 162] on span "Adjustments (Classic)" at bounding box center [39, 165] width 48 height 7
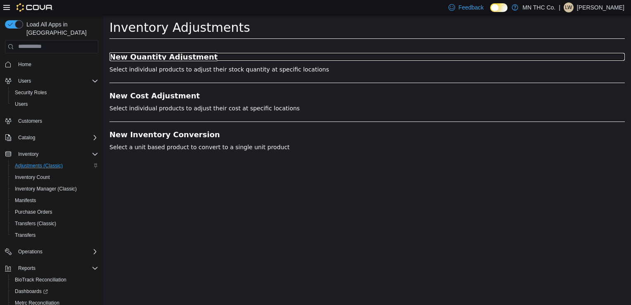
click at [121, 56] on h3 "New Quantity Adjustment" at bounding box center [366, 56] width 515 height 8
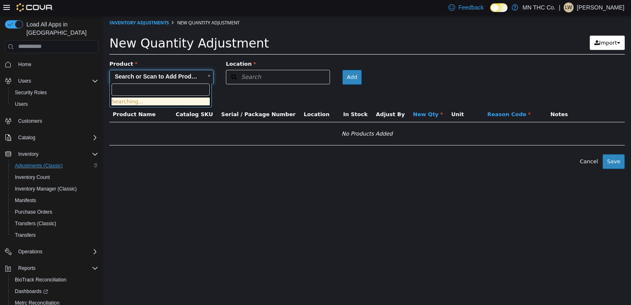
click at [132, 75] on body "× Inventory Adjustments New Quantity Adjustment New Quantity Adjustment Import …" at bounding box center [367, 92] width 528 height 154
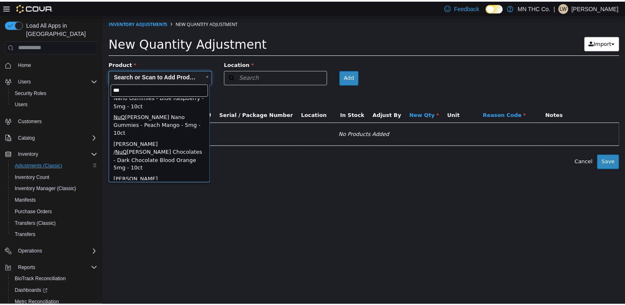
scroll to position [258, 0]
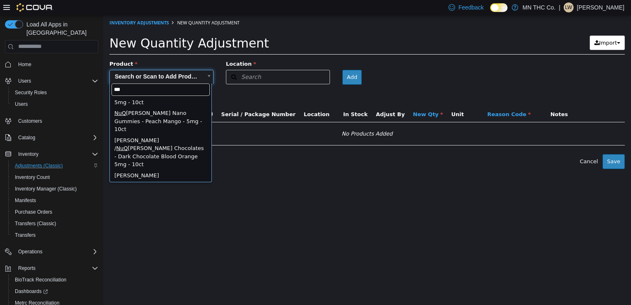
type input "***"
type input "**********"
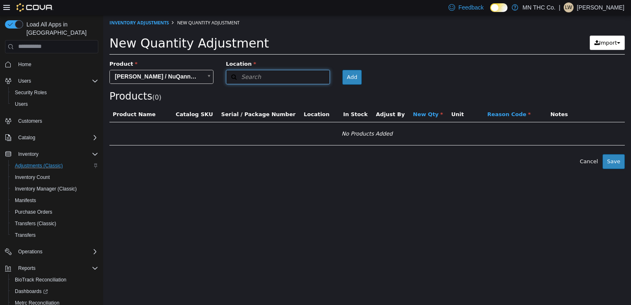
click at [249, 72] on span "Search" at bounding box center [243, 76] width 35 height 9
type input "***"
click at [252, 99] on span "[GEOGRAPHIC_DATA]" at bounding box center [275, 102] width 57 height 6
click at [341, 76] on button "Add" at bounding box center [350, 76] width 19 height 15
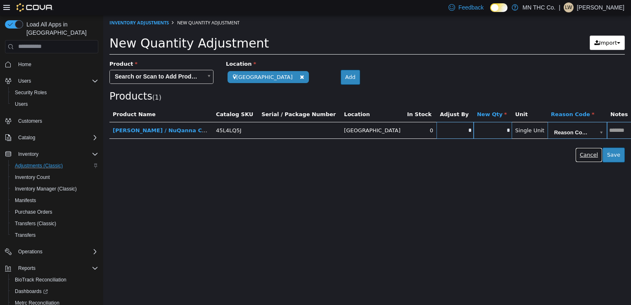
click at [586, 153] on button "Cancel" at bounding box center [588, 154] width 27 height 15
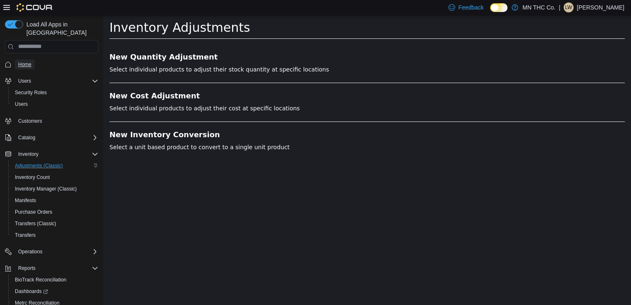
click at [19, 59] on span "Home" at bounding box center [24, 64] width 13 height 10
